Goal: Information Seeking & Learning: Learn about a topic

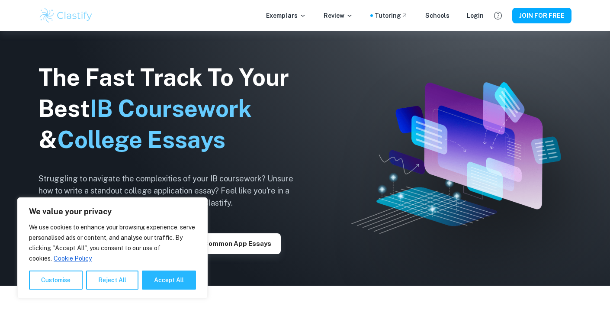
scroll to position [159, 0]
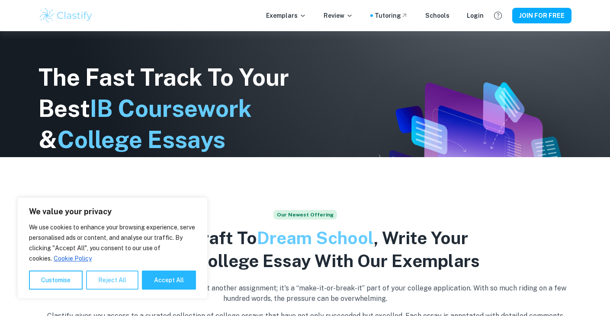
click at [105, 279] on button "Reject All" at bounding box center [112, 279] width 52 height 19
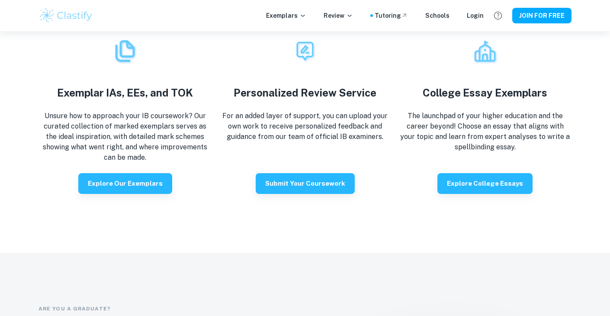
scroll to position [1569, 0]
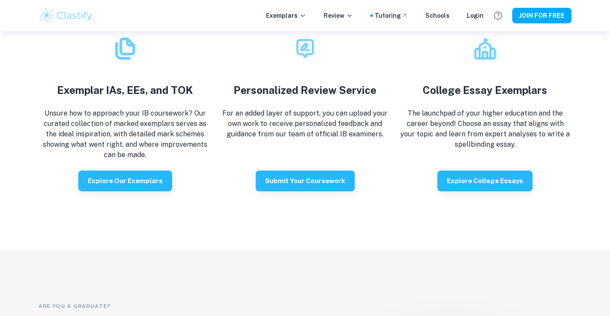
click at [508, 179] on div "How Clastify Can Help Exemplar IAs, EEs, and TOK Unsure how to approach your IB…" at bounding box center [305, 89] width 610 height 320
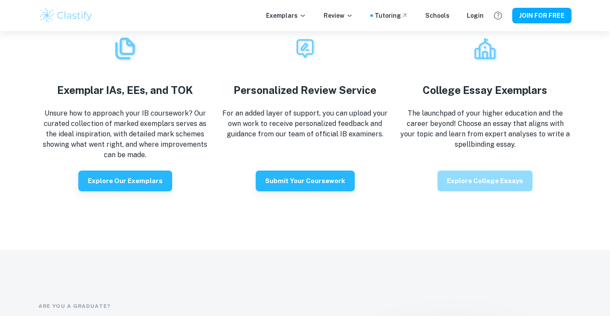
click at [495, 171] on button "Explore College Essays" at bounding box center [484, 180] width 95 height 21
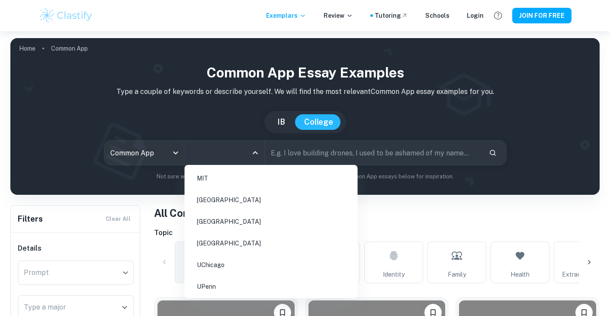
drag, startPoint x: 214, startPoint y: 155, endPoint x: 222, endPoint y: 154, distance: 7.8
click at [214, 155] on input "All Colleges" at bounding box center [217, 152] width 59 height 16
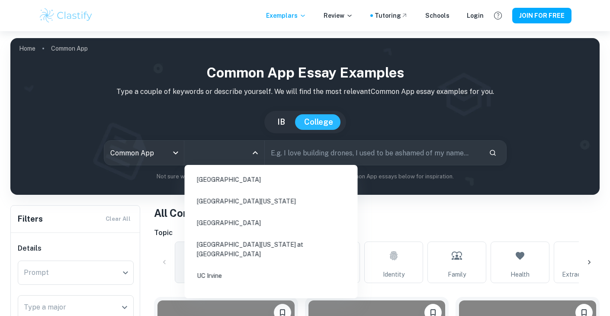
scroll to position [1025, 0]
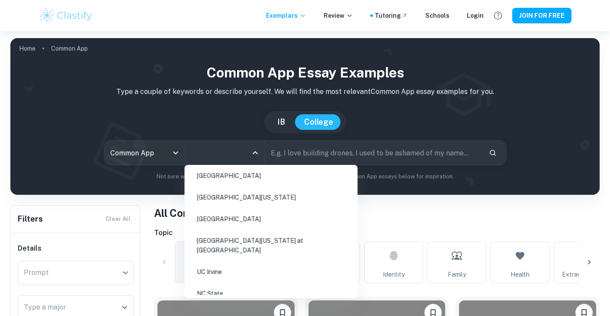
click at [229, 262] on li "UC Irvine" at bounding box center [271, 272] width 166 height 20
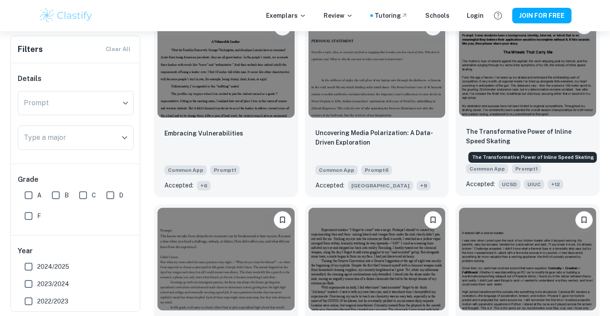
scroll to position [479, 0]
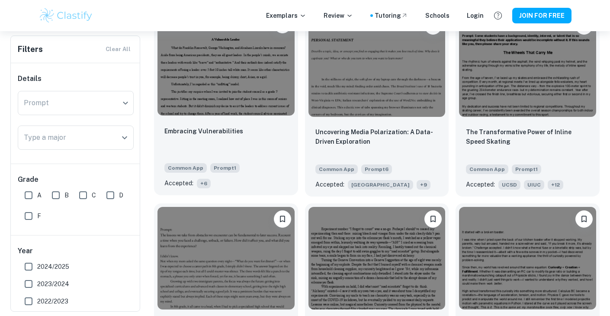
click at [270, 131] on div "Embracing Vulnerabilities" at bounding box center [225, 140] width 123 height 29
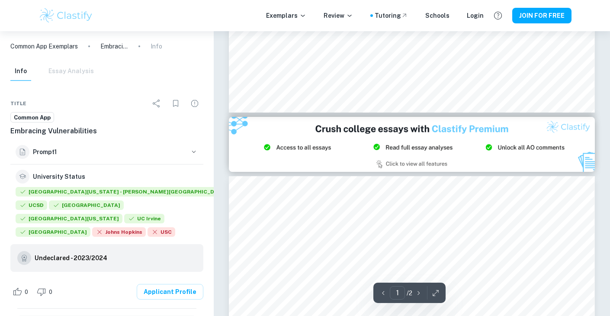
scroll to position [362, 0]
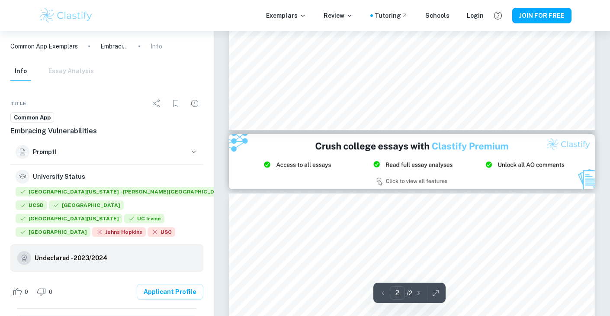
type input "1"
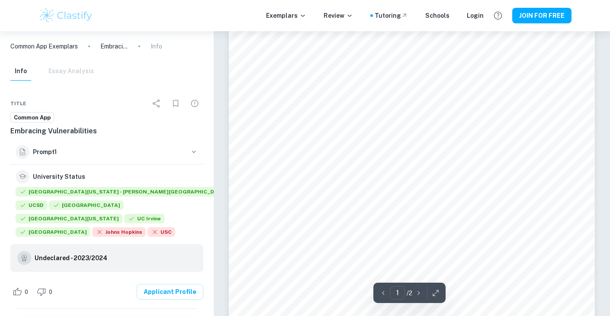
scroll to position [234, 0]
